Goal: Information Seeking & Learning: Learn about a topic

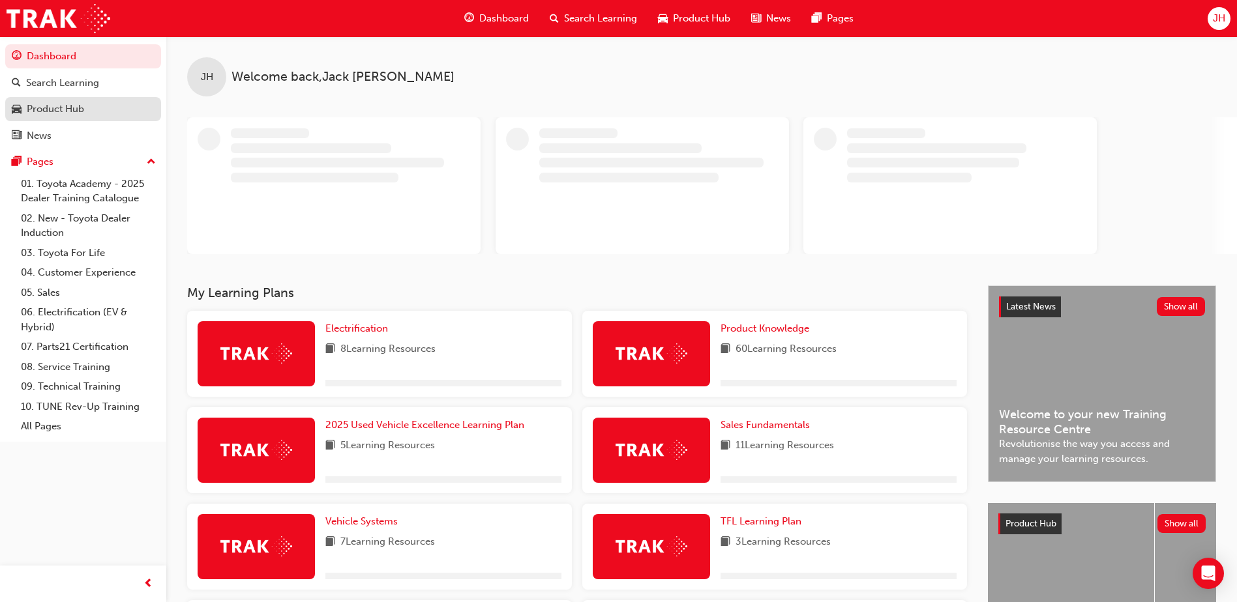
click at [66, 114] on div "Product Hub" at bounding box center [55, 109] width 57 height 15
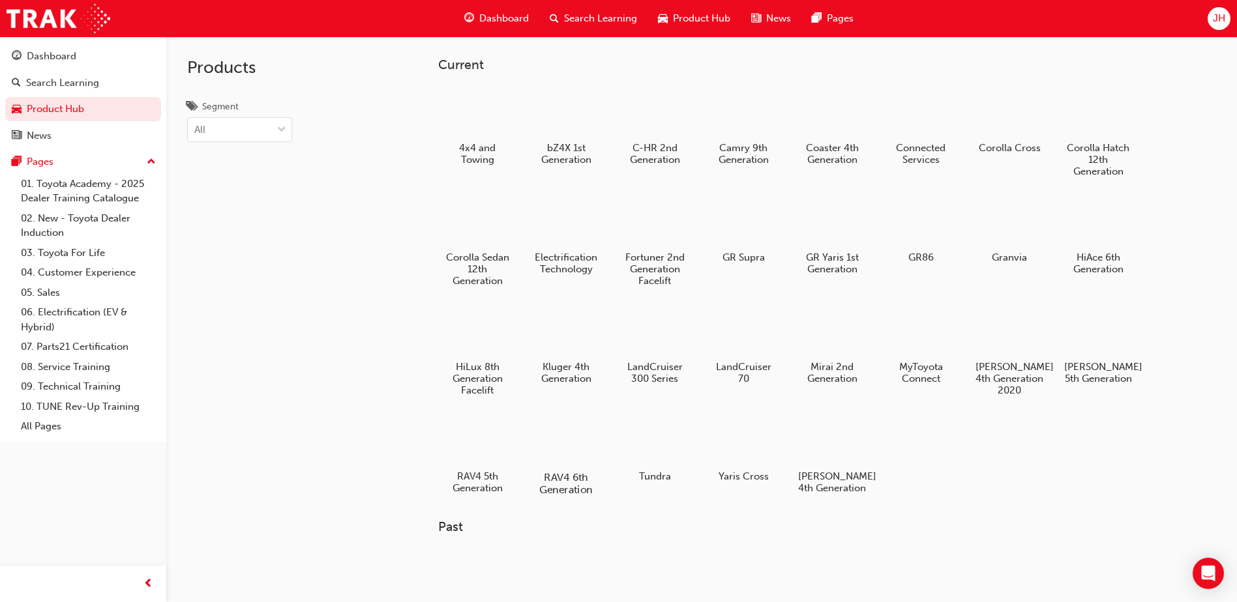
click at [563, 430] on div at bounding box center [566, 440] width 72 height 52
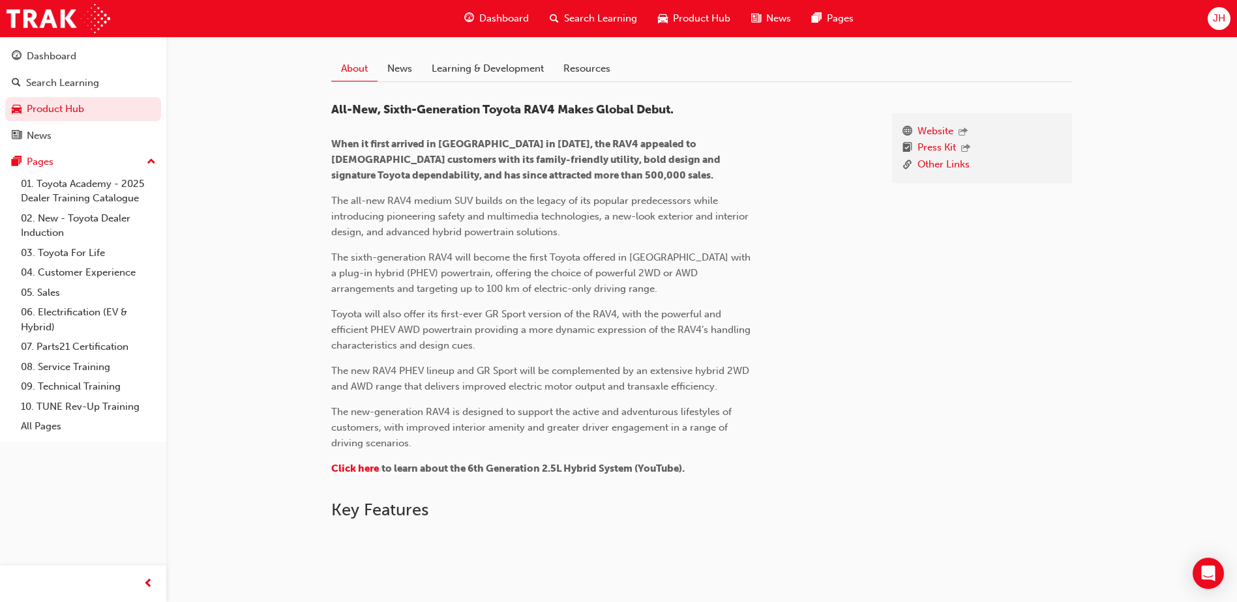
scroll to position [130, 0]
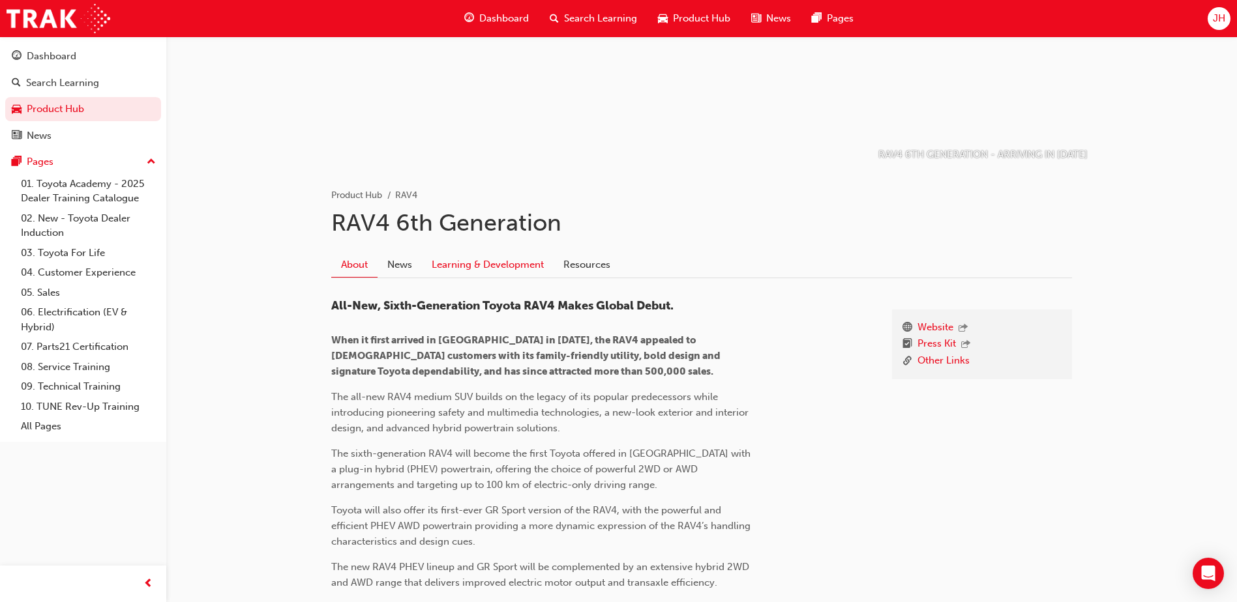
click at [439, 266] on link "Learning & Development" at bounding box center [488, 264] width 132 height 25
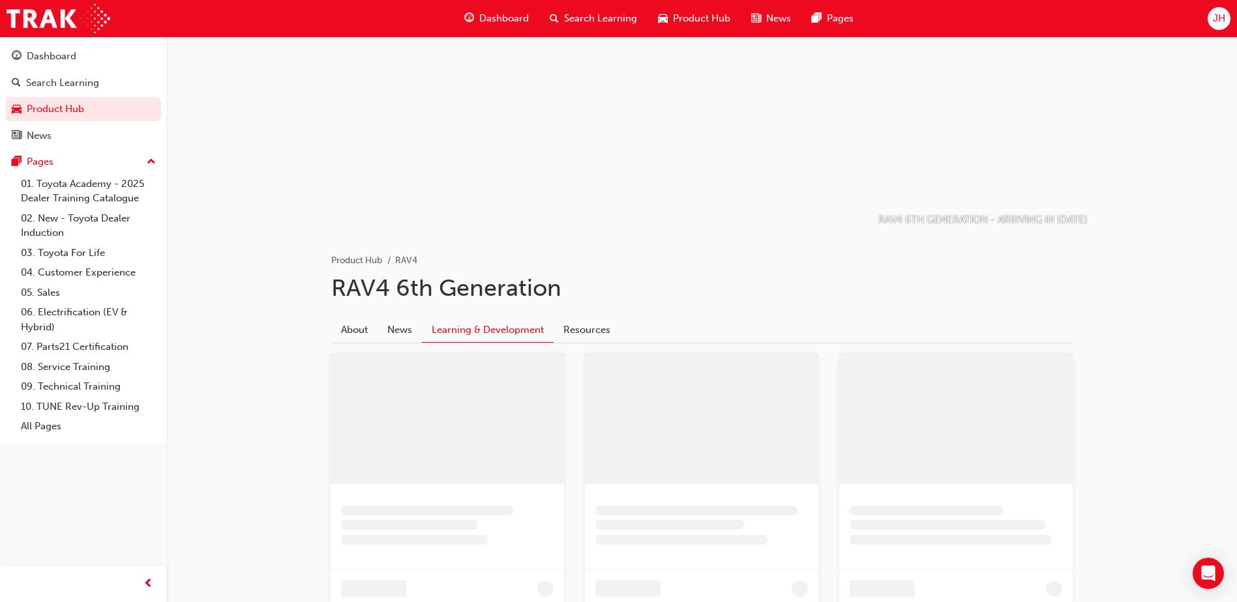
scroll to position [87, 0]
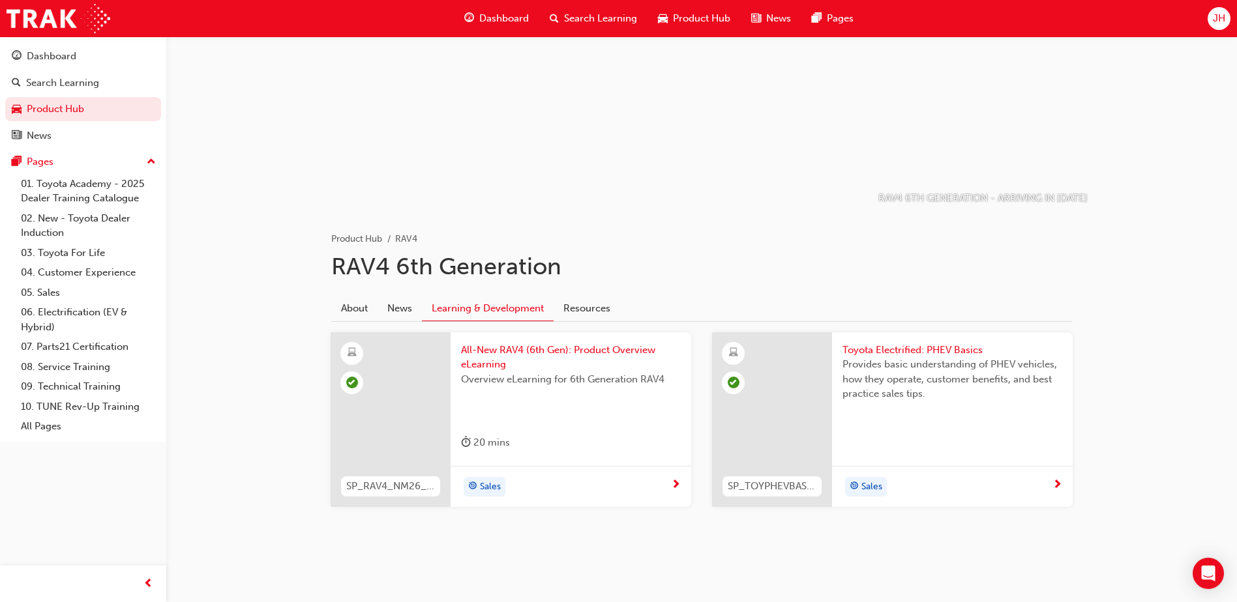
click at [479, 361] on span "All-New RAV4 (6th Gen): Product Overview eLearning" at bounding box center [571, 357] width 220 height 29
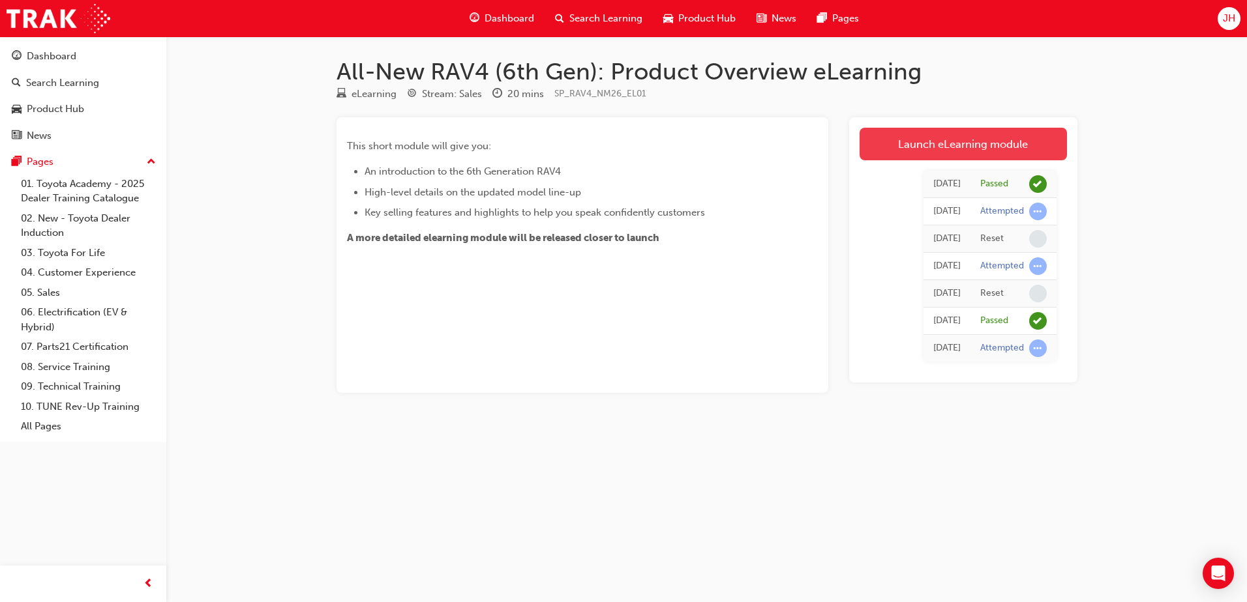
click at [906, 138] on link "Launch eLearning module" at bounding box center [962, 144] width 207 height 33
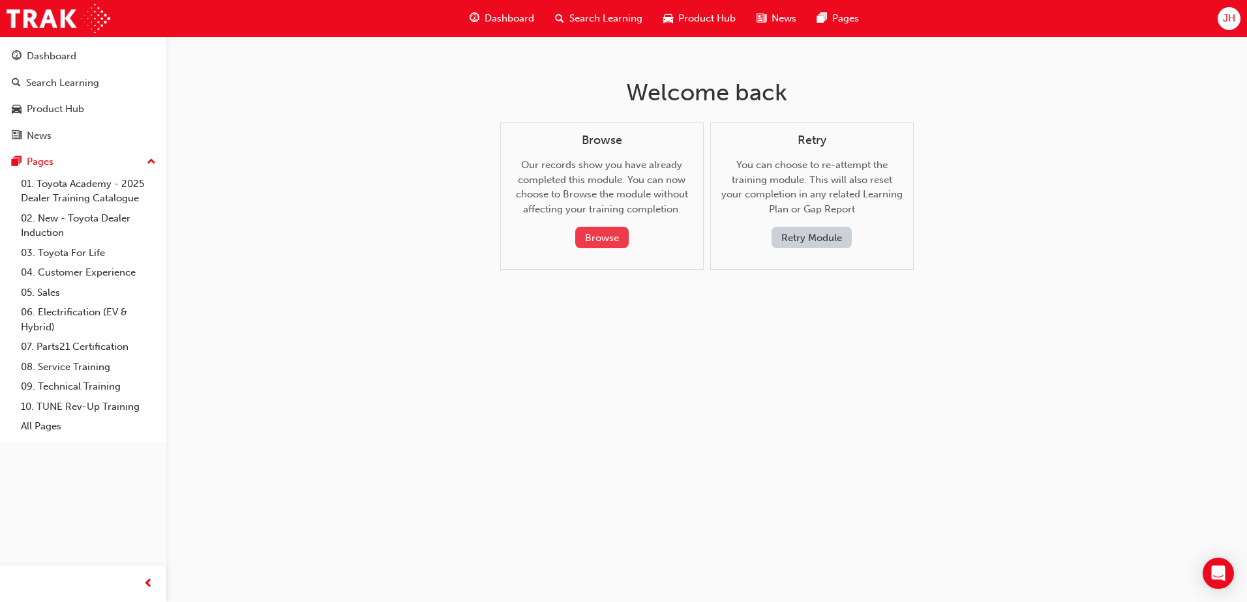
click at [607, 233] on button "Browse" at bounding box center [601, 238] width 53 height 22
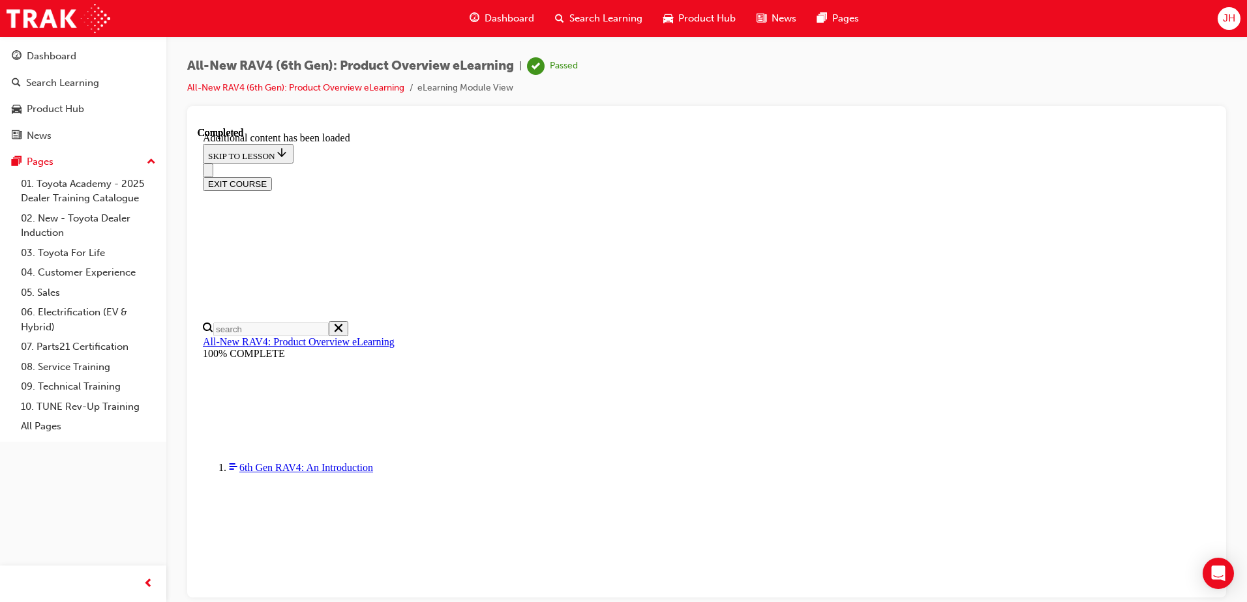
scroll to position [1882, 0]
